Goal: Transaction & Acquisition: Download file/media

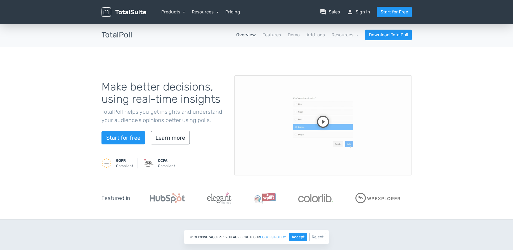
click at [126, 131] on link "Start for free" at bounding box center [123, 137] width 44 height 13
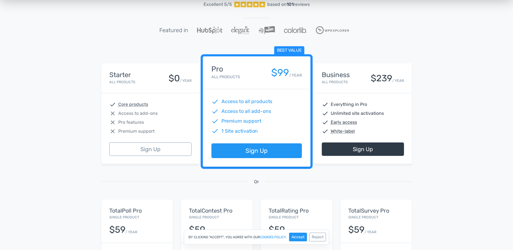
scroll to position [67, 0]
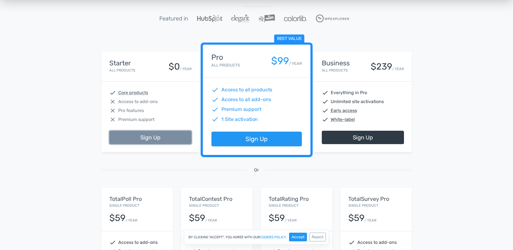
click at [150, 141] on link "Sign Up" at bounding box center [150, 137] width 82 height 13
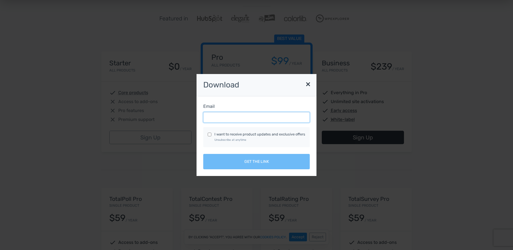
click at [229, 119] on input "Email" at bounding box center [256, 117] width 107 height 11
type input "amany@objects.email"
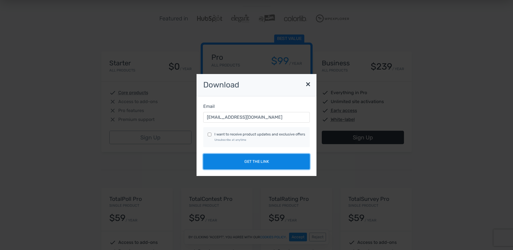
click at [237, 157] on button "Get the link" at bounding box center [256, 161] width 107 height 15
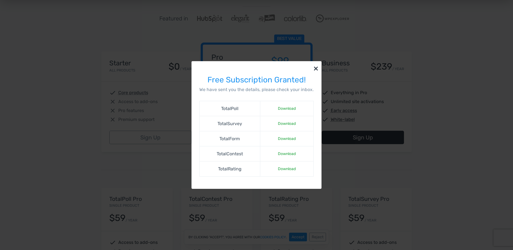
scroll to position [134, 0]
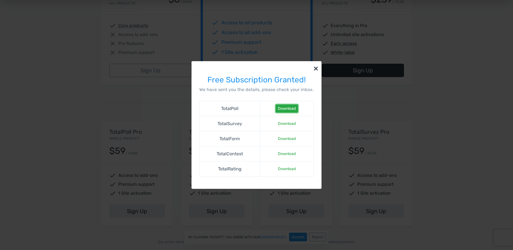
click at [293, 108] on link "Download" at bounding box center [287, 109] width 22 height 8
click at [314, 70] on button "×" at bounding box center [315, 68] width 11 height 14
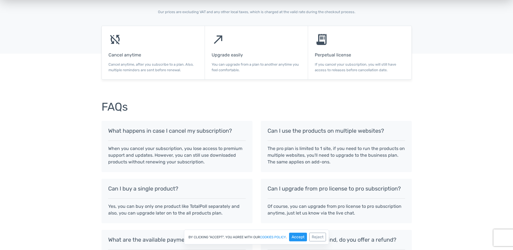
scroll to position [436, 0]
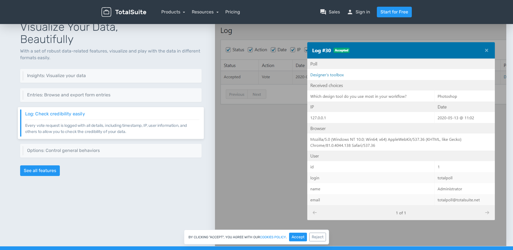
scroll to position [672, 0]
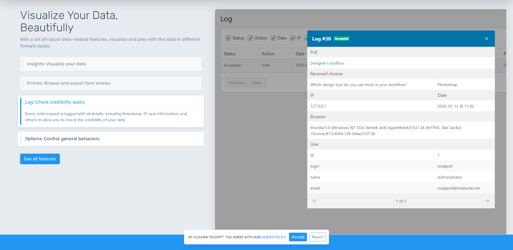
click at [115, 141] on p "Get control over TotalPoll settings." at bounding box center [112, 141] width 174 height 0
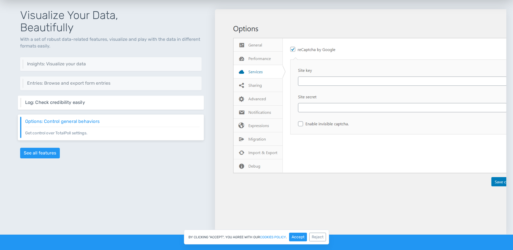
click at [115, 106] on div "Log: Check credibility easily Every vote request is logged with all details, in…" at bounding box center [111, 103] width 186 height 14
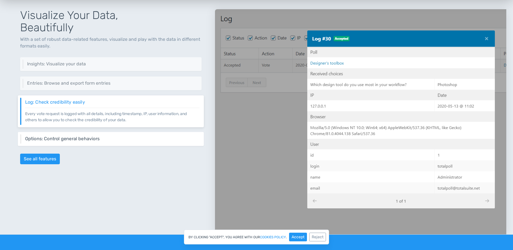
click at [116, 140] on h6 "Options: Control general behaviors" at bounding box center [112, 138] width 174 height 5
